Goal: Task Accomplishment & Management: Manage account settings

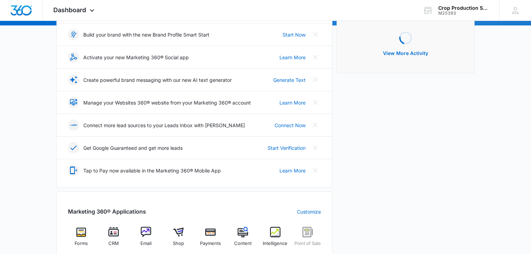
scroll to position [139, 0]
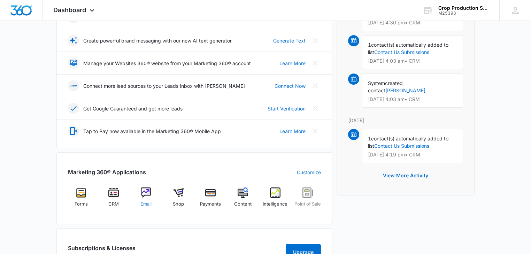
click at [147, 191] on img at bounding box center [146, 192] width 10 height 10
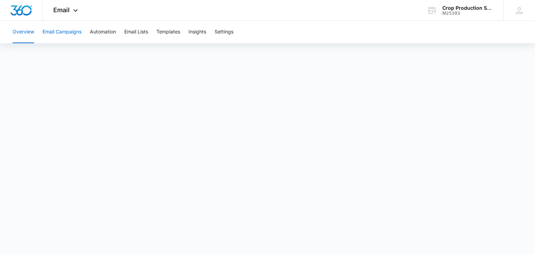
click at [70, 33] on button "Email Campaigns" at bounding box center [61, 32] width 39 height 22
